Goal: Information Seeking & Learning: Learn about a topic

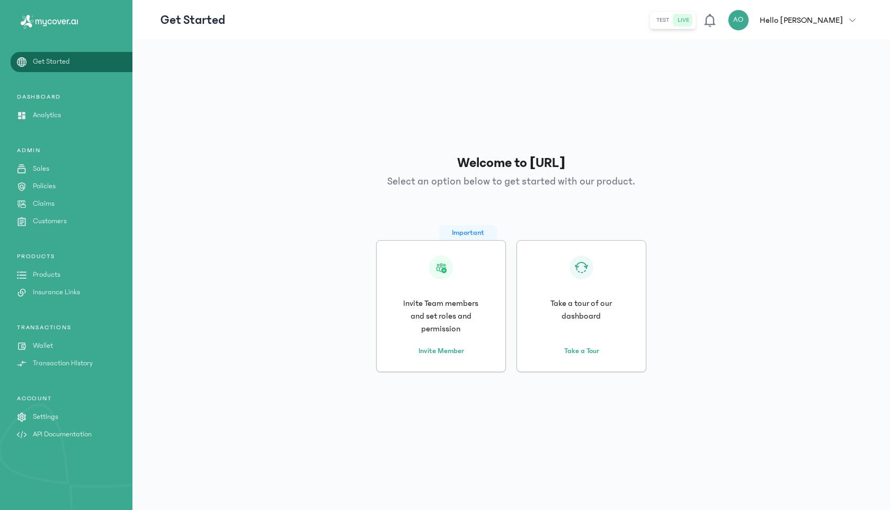
click at [55, 279] on p "Products" at bounding box center [47, 274] width 28 height 11
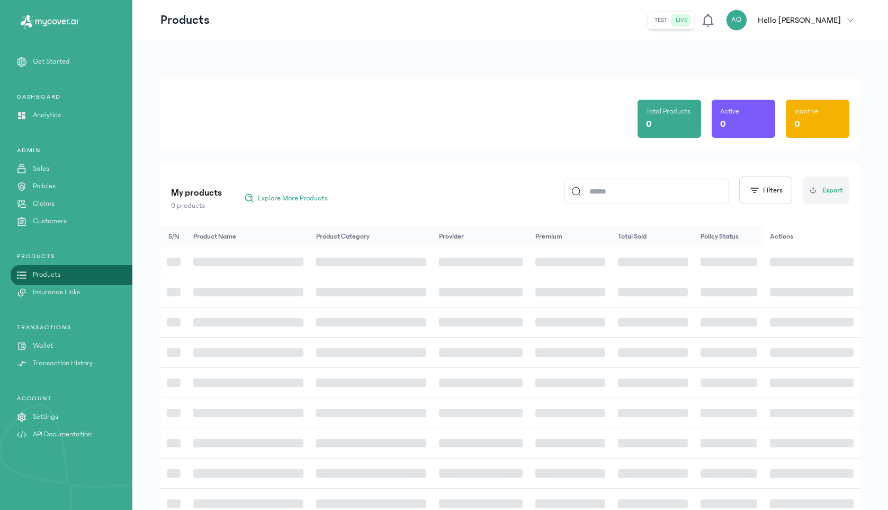
click at [60, 292] on p "Insurance Links" at bounding box center [56, 292] width 47 height 11
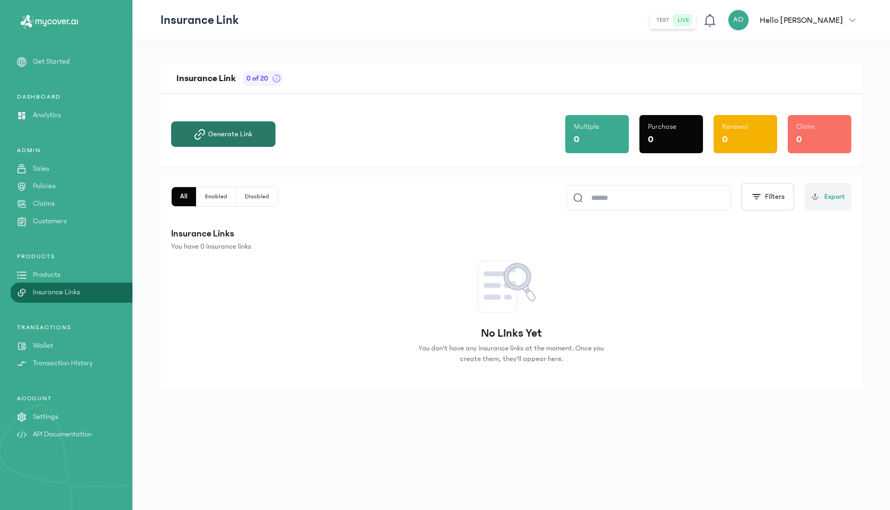
click at [239, 136] on span "Generate Link" at bounding box center [230, 134] width 44 height 11
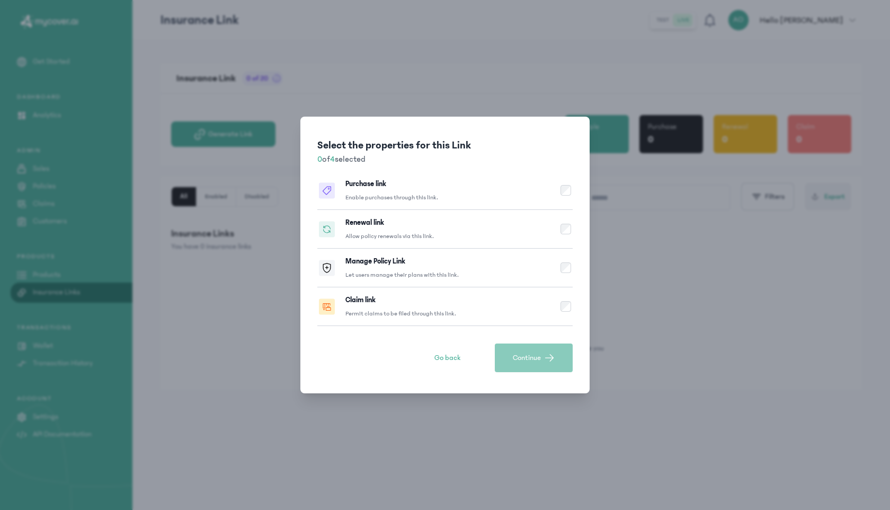
click at [448, 78] on div "Select the properties for this Link 0 of 4 selected Purchase link Enable purcha…" at bounding box center [445, 255] width 890 height 510
click at [398, 451] on div "Select the properties for this Link 0 of 4 selected Purchase link Enable purcha…" at bounding box center [445, 255] width 890 height 510
click at [445, 358] on span "Go back" at bounding box center [447, 357] width 26 height 11
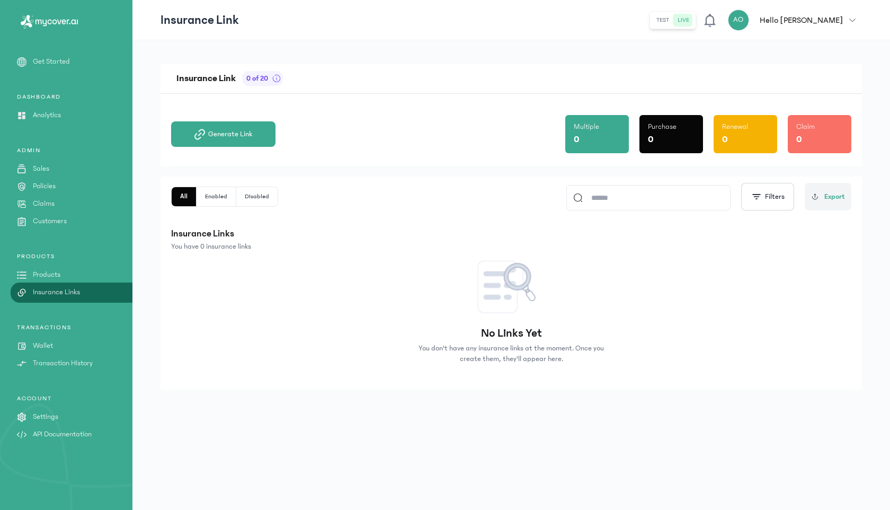
click at [56, 277] on p "Products" at bounding box center [47, 274] width 28 height 11
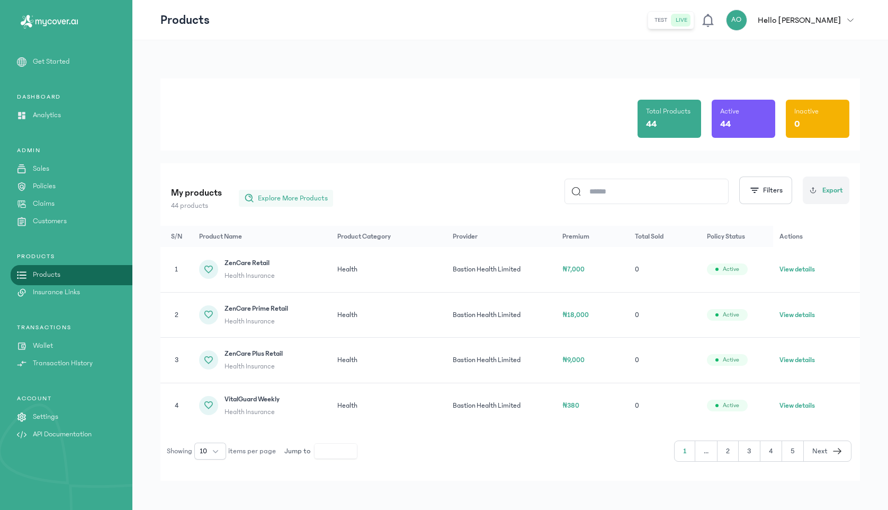
click at [289, 195] on span "Explore More Products" at bounding box center [293, 198] width 70 height 11
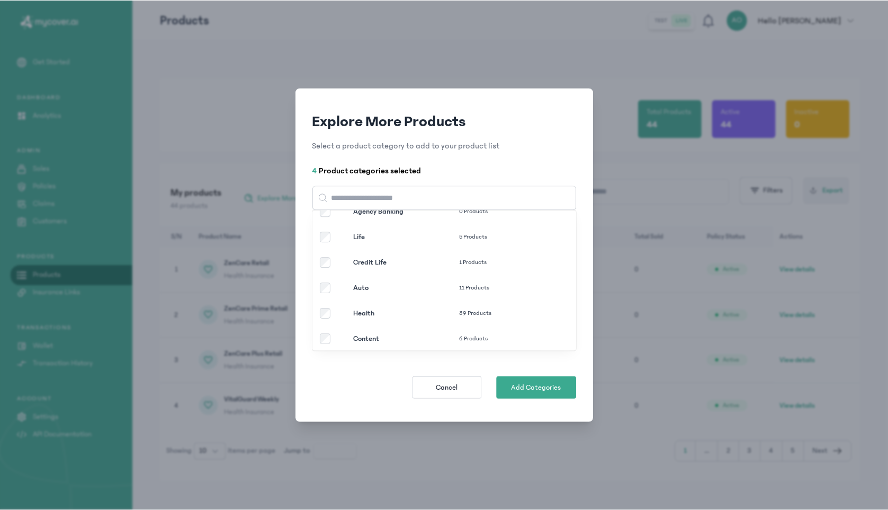
scroll to position [96, 0]
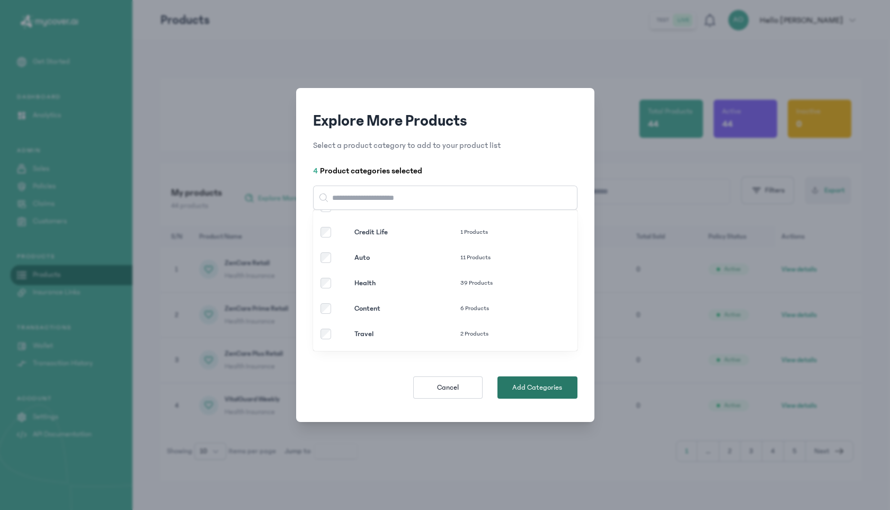
click at [524, 386] on span "Add Categories" at bounding box center [537, 387] width 50 height 11
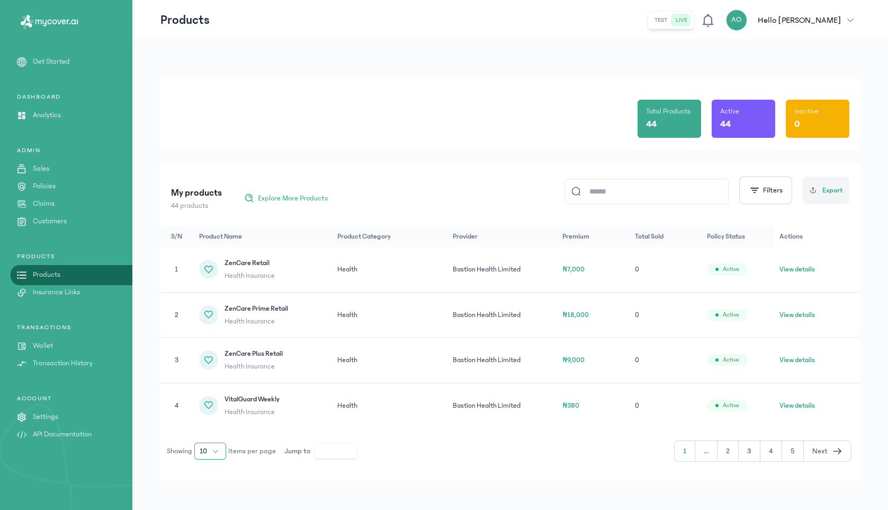
click at [216, 450] on button "10" at bounding box center [210, 450] width 32 height 17
click at [215, 429] on li "100" at bounding box center [211, 427] width 28 height 17
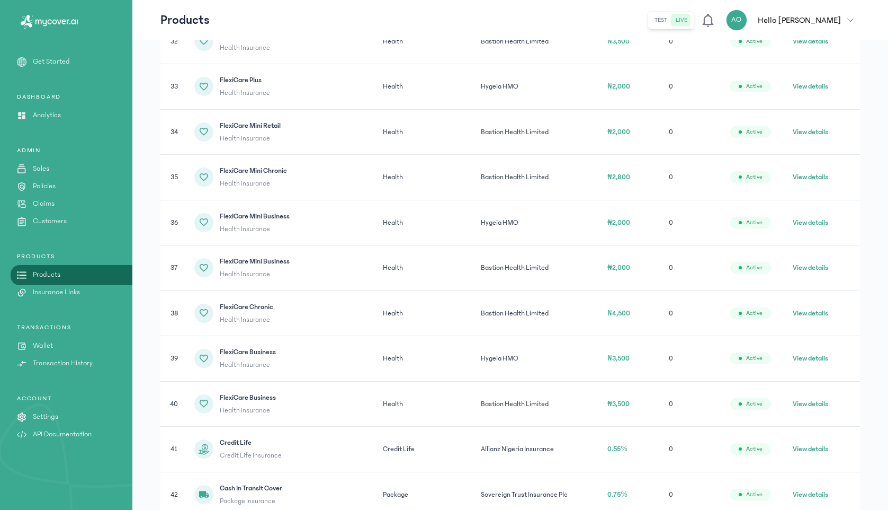
scroll to position [1630, 0]
click at [815, 267] on button "View details" at bounding box center [810, 269] width 35 height 11
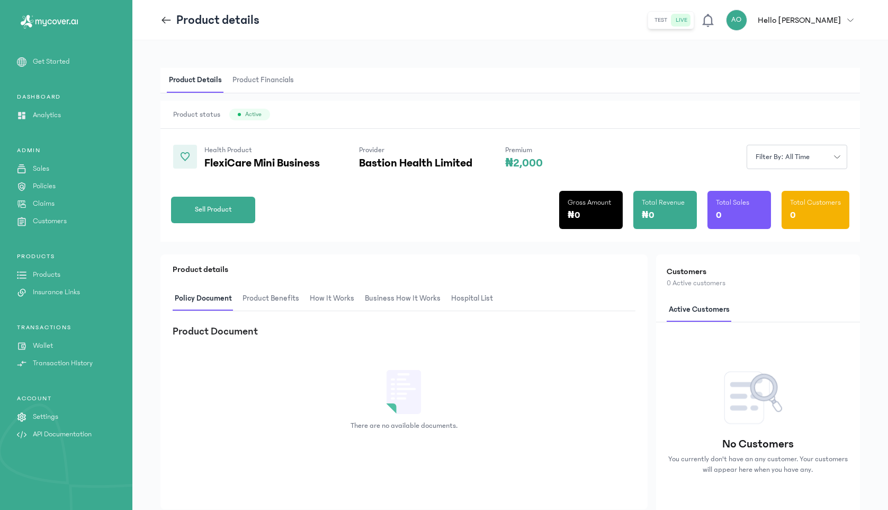
click at [276, 300] on span "Product Benefits" at bounding box center [270, 298] width 61 height 25
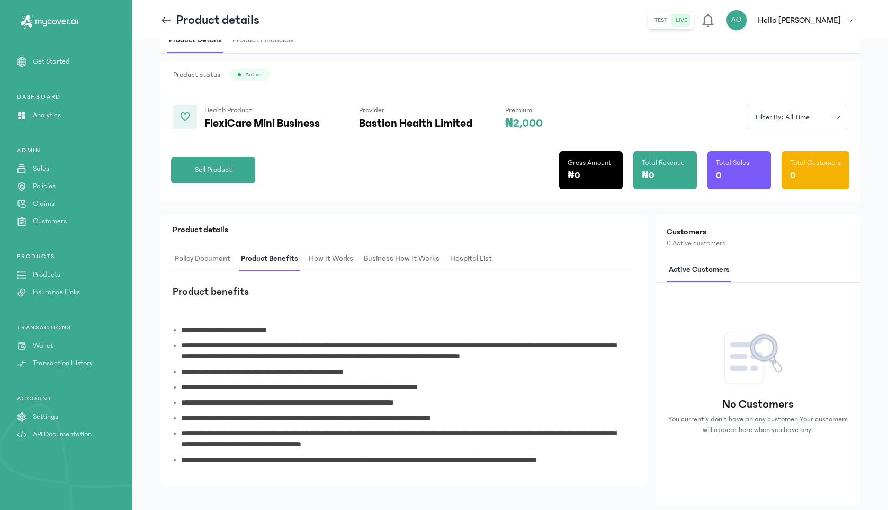
scroll to position [68, 0]
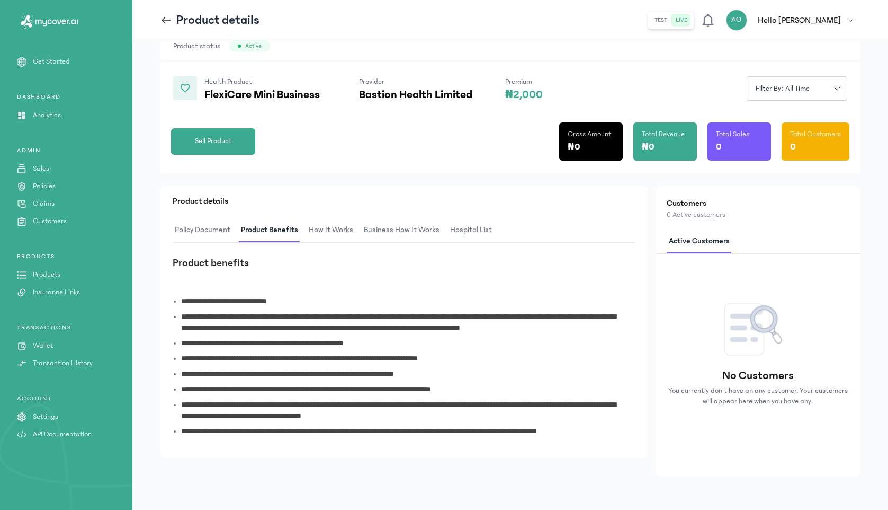
click at [327, 230] on span "How It Works" at bounding box center [331, 230] width 49 height 25
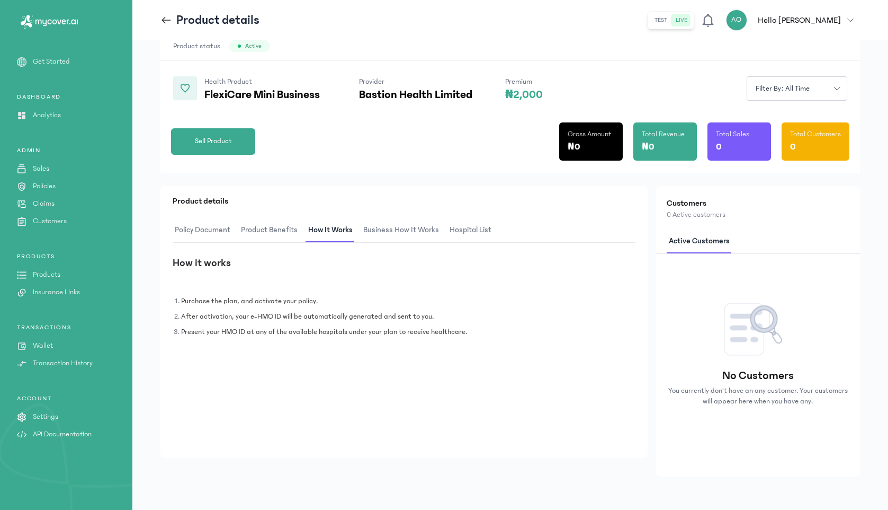
click at [423, 229] on span "Business How It Works" at bounding box center [401, 230] width 80 height 25
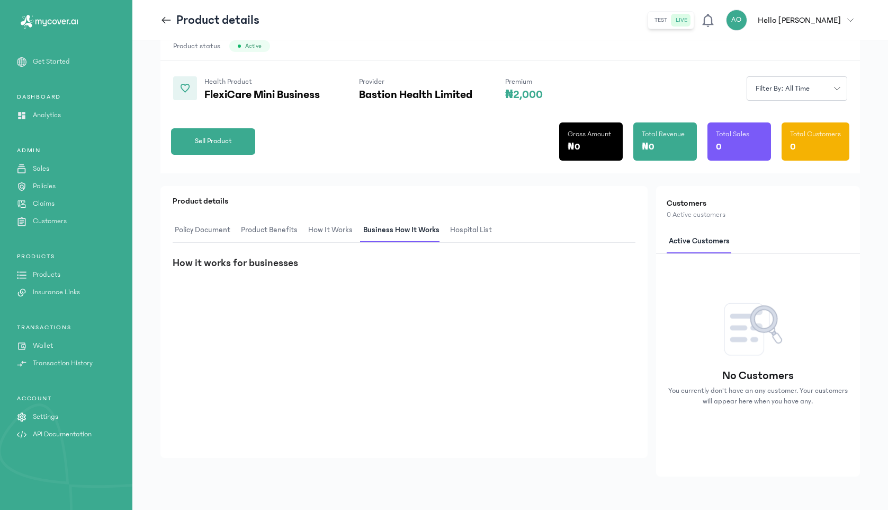
click at [211, 226] on span "Policy Document" at bounding box center [203, 230] width 60 height 25
click at [166, 21] on icon at bounding box center [166, 20] width 12 height 12
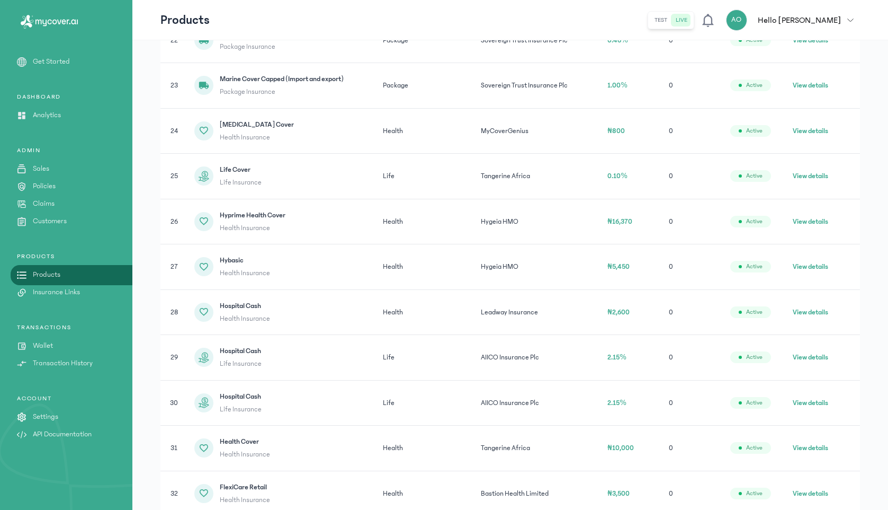
scroll to position [1079, 0]
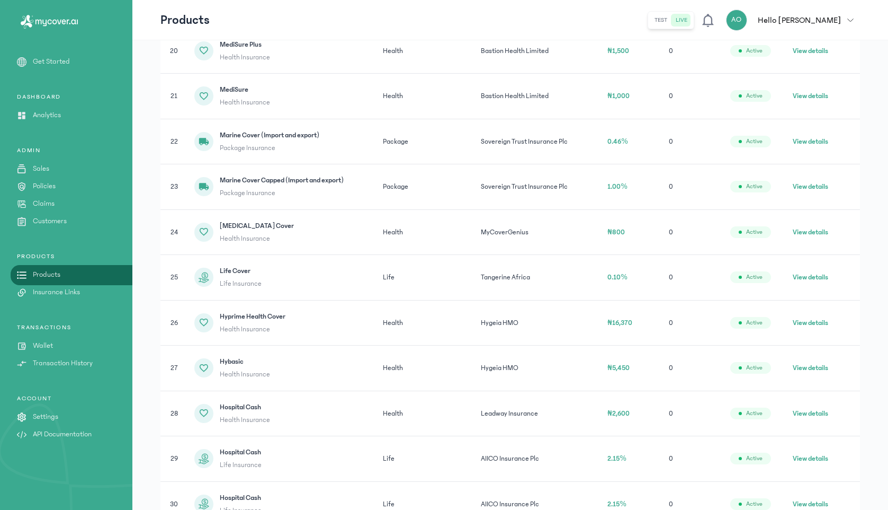
click at [815, 234] on button "View details" at bounding box center [810, 232] width 35 height 11
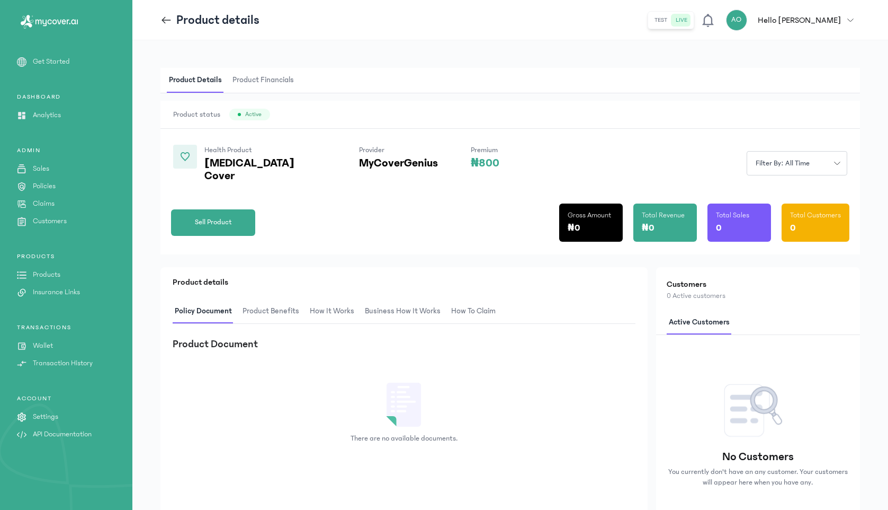
click at [274, 300] on span "Product Benefits" at bounding box center [270, 311] width 61 height 25
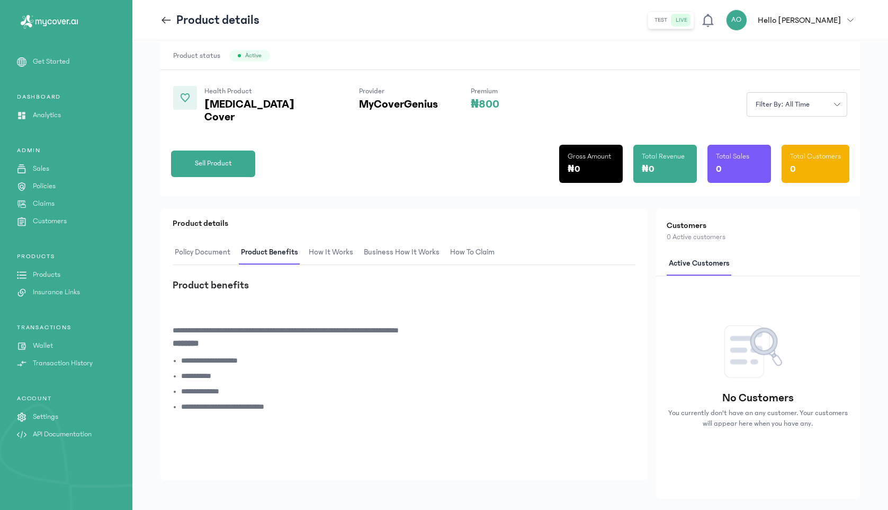
scroll to position [68, 0]
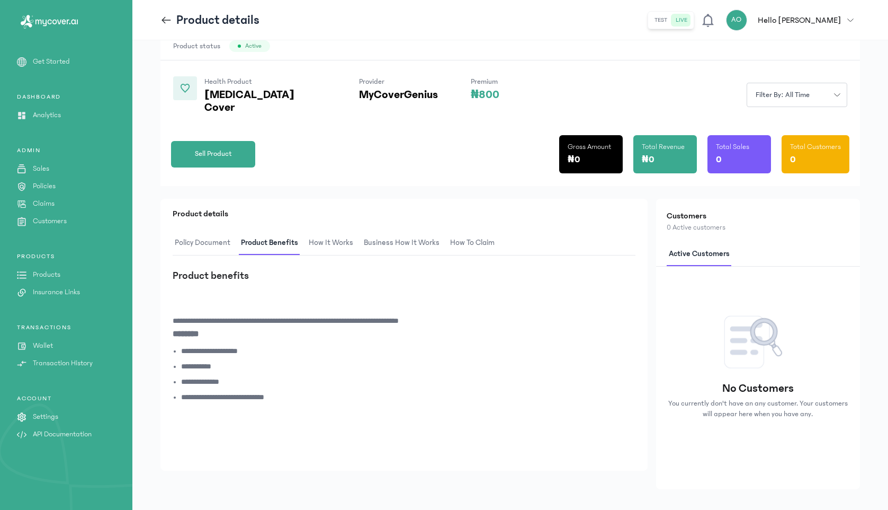
click at [343, 230] on span "How It Works" at bounding box center [331, 242] width 49 height 25
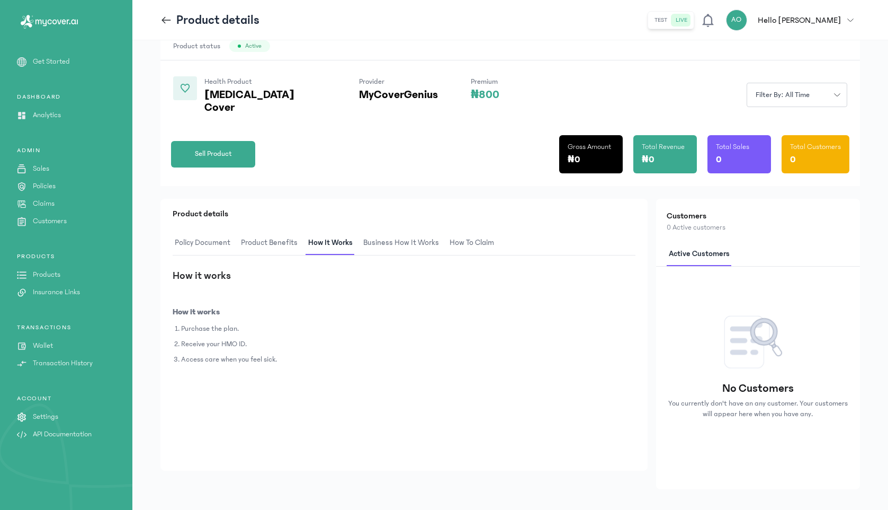
click at [398, 230] on span "Business How It Works" at bounding box center [401, 242] width 80 height 25
click at [465, 230] on span "How to claim" at bounding box center [472, 242] width 49 height 25
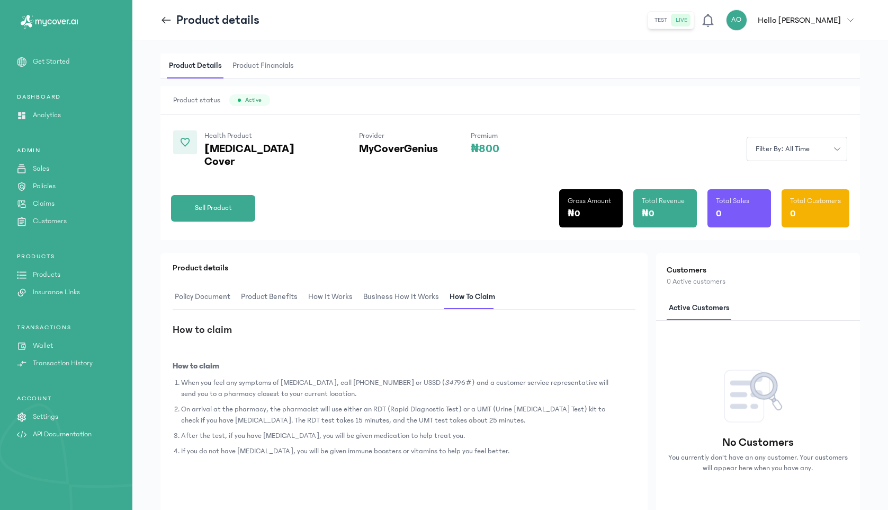
scroll to position [0, 0]
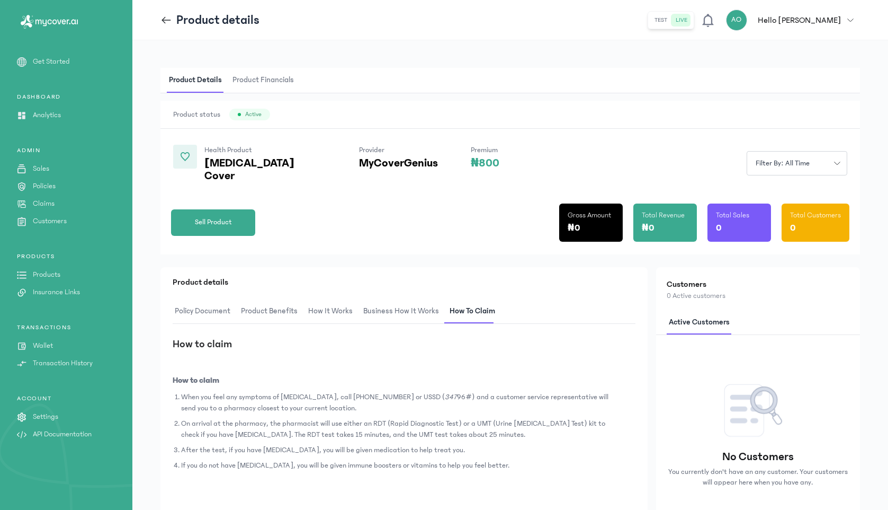
click at [278, 86] on span "Product Financials" at bounding box center [263, 80] width 66 height 25
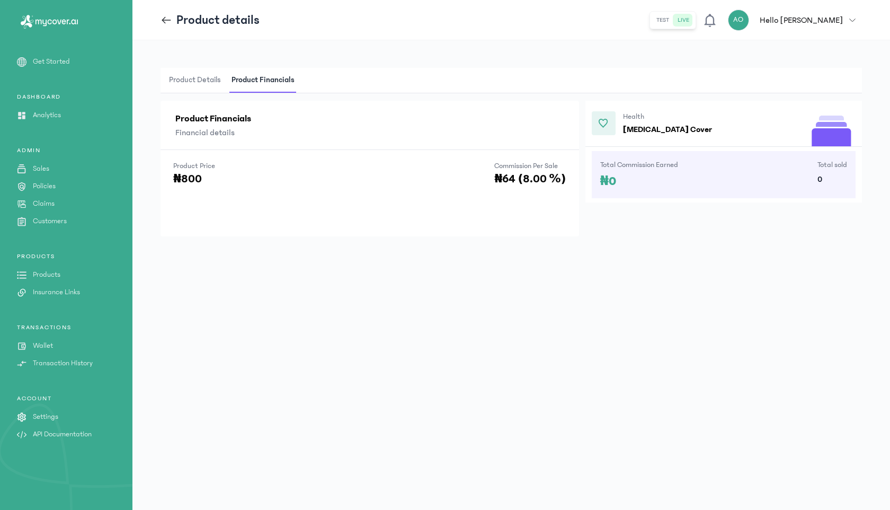
click at [195, 80] on span "Product Details" at bounding box center [195, 80] width 56 height 25
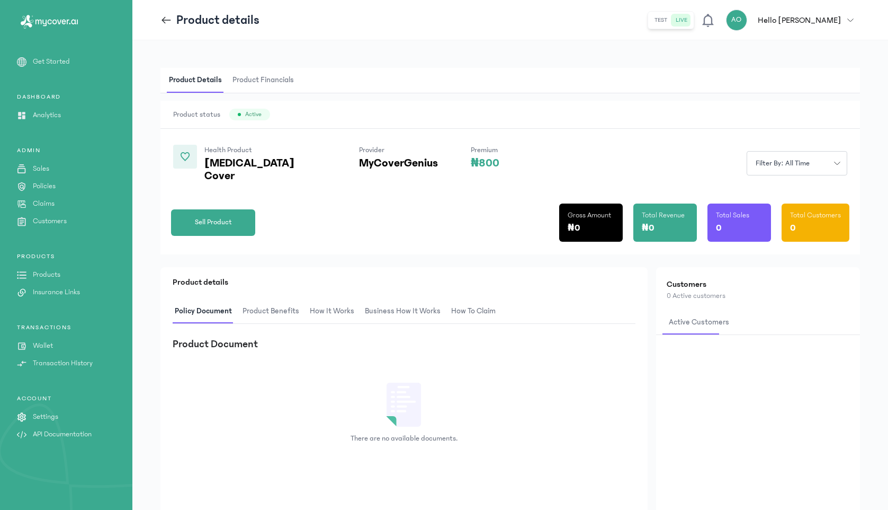
click at [265, 81] on span "Product Financials" at bounding box center [263, 80] width 66 height 25
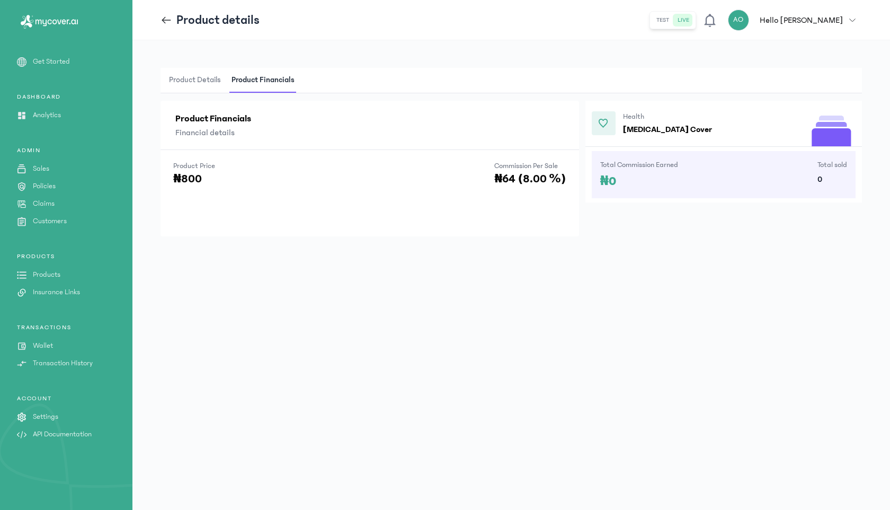
click at [200, 81] on span "Product Details" at bounding box center [195, 80] width 56 height 25
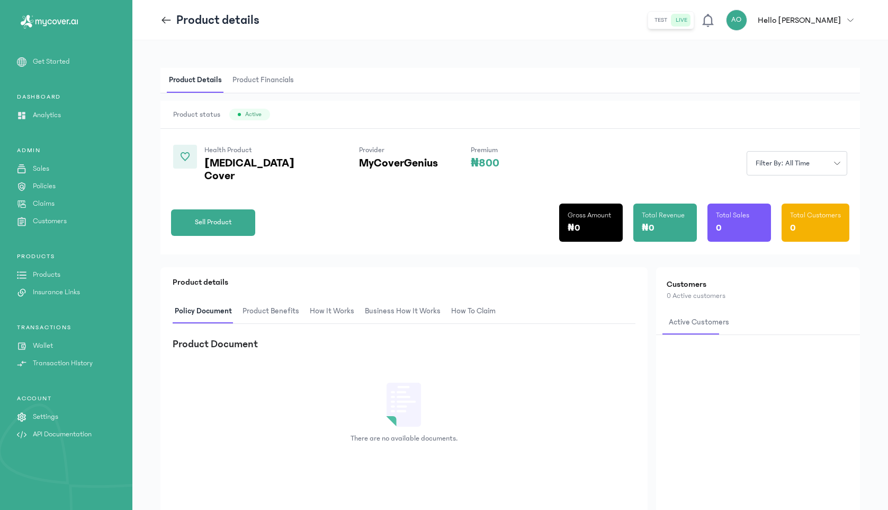
click at [198, 111] on span "Product status" at bounding box center [196, 114] width 47 height 11
click at [178, 16] on p "Product details" at bounding box center [217, 20] width 83 height 17
click at [165, 18] on icon at bounding box center [166, 20] width 12 height 12
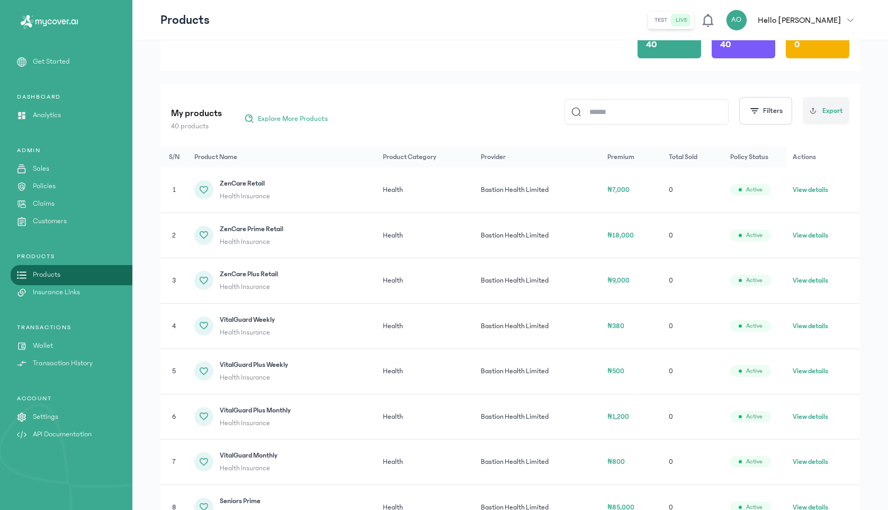
scroll to position [88, 0]
